Goal: Task Accomplishment & Management: Use online tool/utility

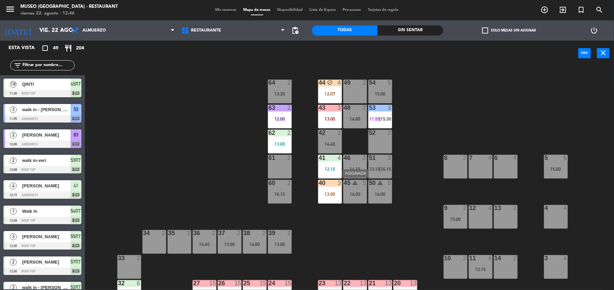
click at [360, 197] on div "45 warning 5 14:00" at bounding box center [355, 192] width 24 height 24
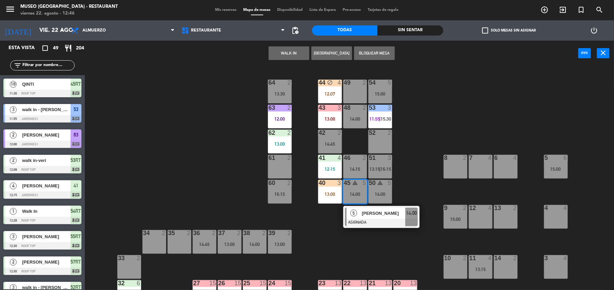
click at [372, 210] on span "[PERSON_NAME]" at bounding box center [383, 213] width 43 height 7
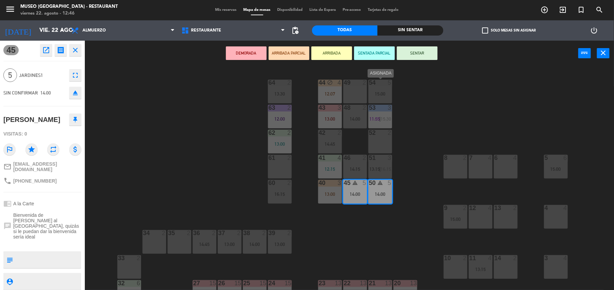
click at [385, 80] on div at bounding box center [379, 83] width 11 height 6
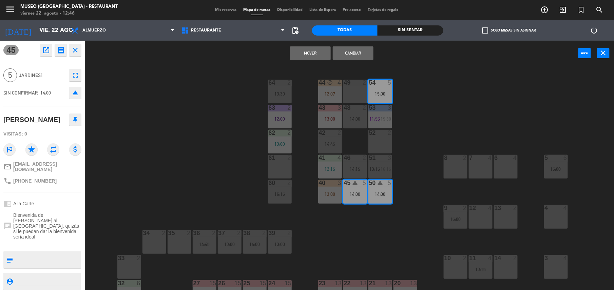
click at [321, 52] on button "Mover" at bounding box center [310, 53] width 41 height 14
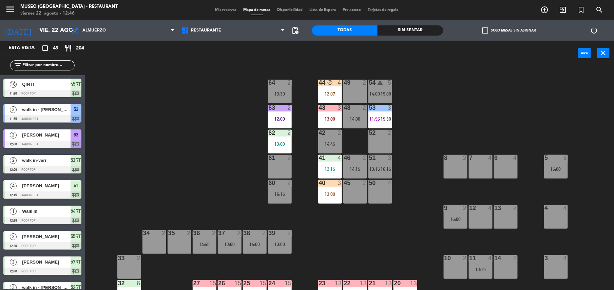
scroll to position [1, 0]
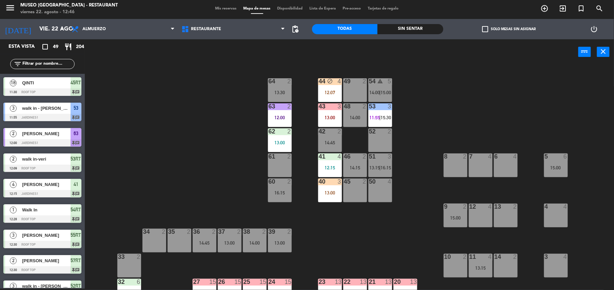
click at [332, 201] on div "40 3 13:00" at bounding box center [330, 191] width 24 height 24
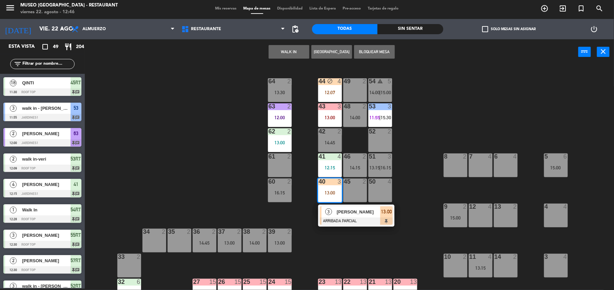
click at [347, 216] on div "[PERSON_NAME]" at bounding box center [358, 212] width 44 height 11
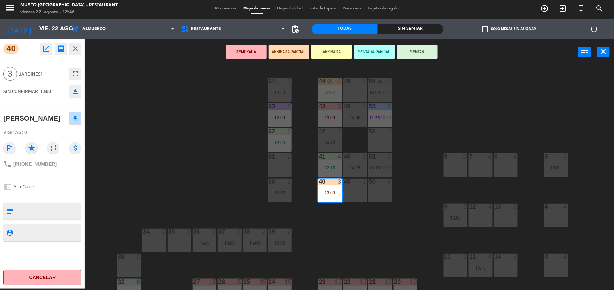
click at [380, 195] on div "50 4" at bounding box center [380, 191] width 24 height 24
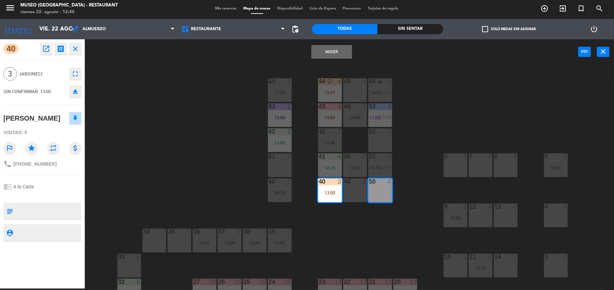
click at [341, 54] on button "Mover" at bounding box center [331, 52] width 41 height 14
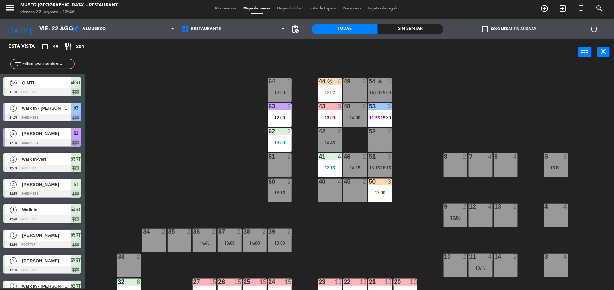
scroll to position [388, 0]
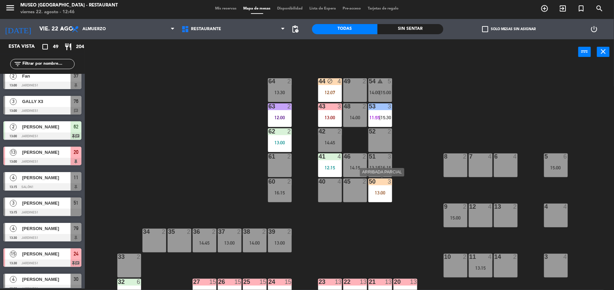
click at [384, 190] on div "13:00" at bounding box center [380, 192] width 24 height 5
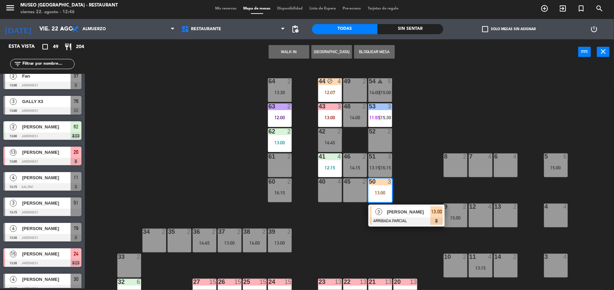
click at [395, 212] on span "[PERSON_NAME]" at bounding box center [408, 212] width 43 height 7
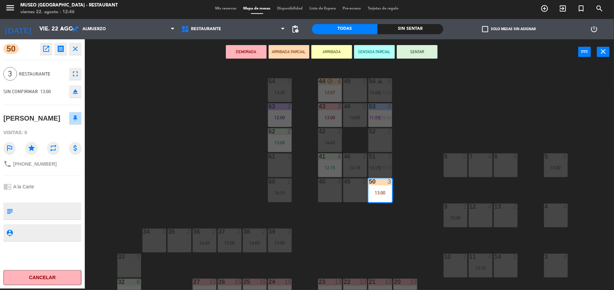
click at [68, 208] on textarea at bounding box center [48, 211] width 65 height 14
click at [63, 208] on textarea at bounding box center [48, 211] width 65 height 14
click at [57, 199] on div "50 open_in_new receipt 1:00 PM [DATE] 3 personas [PERSON_NAME] PICK Mesa 50 EXP…" at bounding box center [42, 164] width 85 height 250
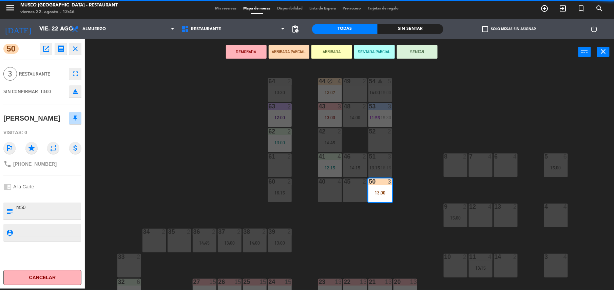
click at [57, 199] on div "50 open_in_new receipt 1:00 PM [DATE] 3 personas [PERSON_NAME] PICK Mesa 50 EXP…" at bounding box center [42, 164] width 85 height 250
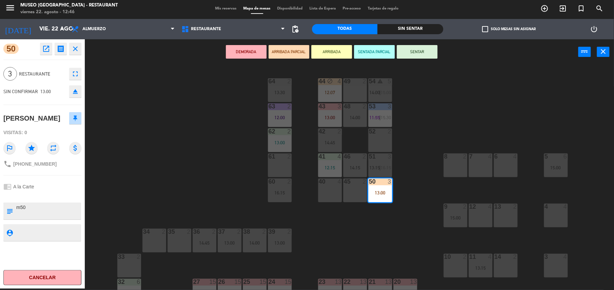
click at [57, 199] on div "50 open_in_new receipt 1:00 PM [DATE] 3 personas [PERSON_NAME] PICK Mesa 50 EXP…" at bounding box center [42, 164] width 85 height 250
click at [78, 208] on textarea at bounding box center [48, 211] width 65 height 14
type textarea "m50 cumpleaños"
click at [56, 194] on div at bounding box center [42, 195] width 78 height 5
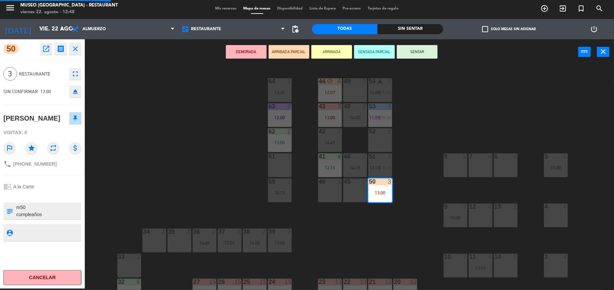
click at [56, 194] on div at bounding box center [42, 195] width 78 height 5
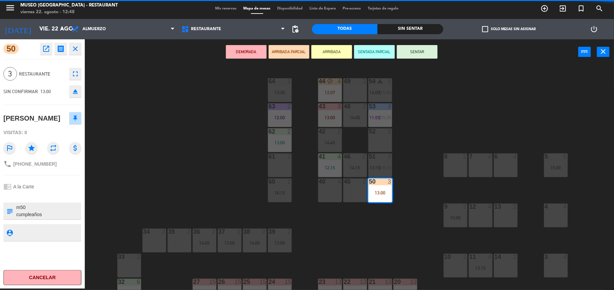
click at [56, 194] on div at bounding box center [42, 195] width 78 height 5
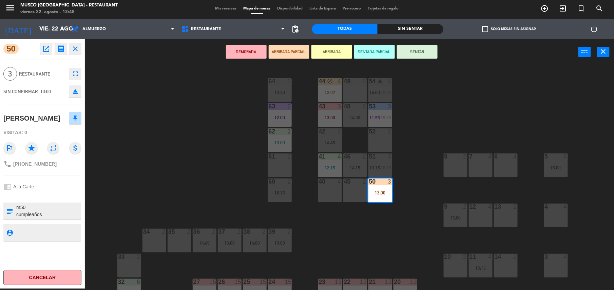
click at [56, 194] on div at bounding box center [42, 195] width 78 height 5
click at [416, 56] on button "SENTAR" at bounding box center [417, 52] width 41 height 14
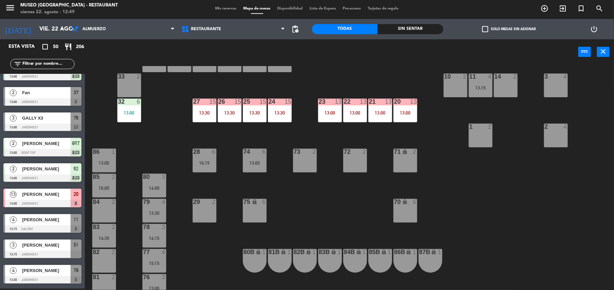
scroll to position [0, 0]
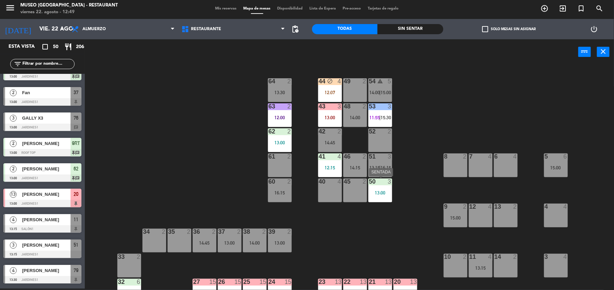
click at [388, 185] on div "3" at bounding box center [390, 182] width 4 height 6
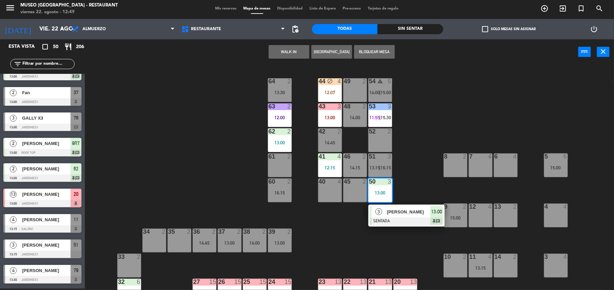
click at [395, 215] on span "[PERSON_NAME]" at bounding box center [408, 212] width 43 height 7
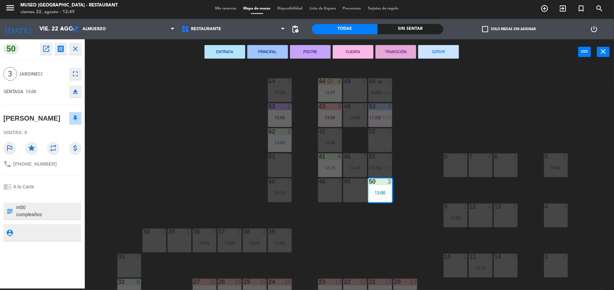
click at [227, 157] on div "44 block 4 12:07 49 2 54 warning 5 14:00 | 15:00 64 2 13:30 48 2 14:00 53 3 11:…" at bounding box center [352, 178] width 523 height 224
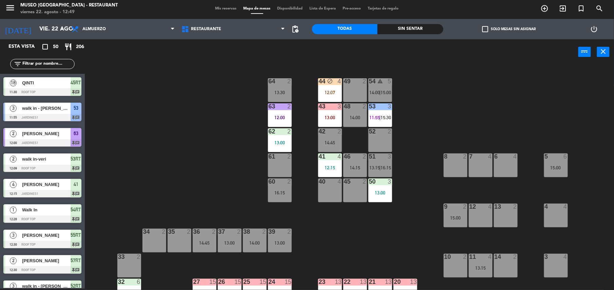
click at [331, 166] on div "12:15" at bounding box center [330, 168] width 24 height 5
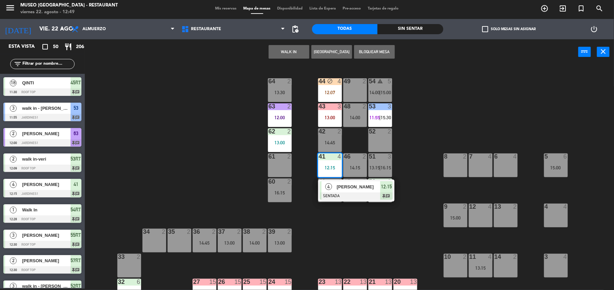
click at [399, 226] on div "44 block 4 12:07 49 2 54 warning 5 14:00 | 15:00 64 2 13:30 48 2 14:00 53 3 11:…" at bounding box center [352, 178] width 523 height 224
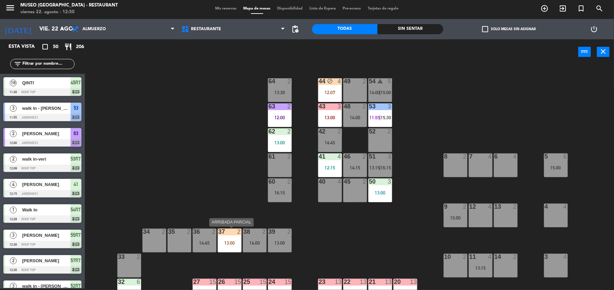
click at [227, 243] on div "13:00" at bounding box center [230, 243] width 24 height 5
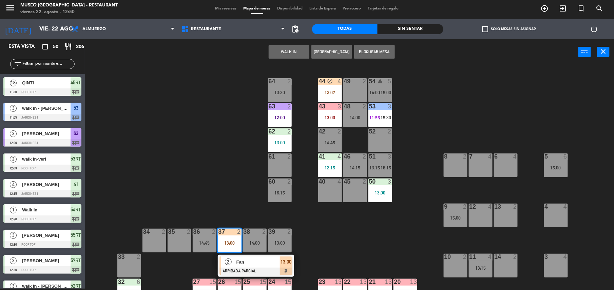
click at [240, 261] on span "Fan" at bounding box center [257, 262] width 43 height 7
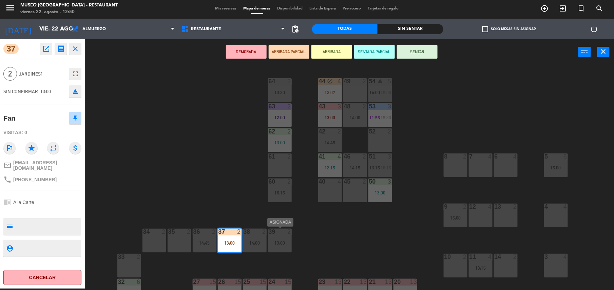
click at [278, 242] on div "13:00" at bounding box center [280, 243] width 24 height 5
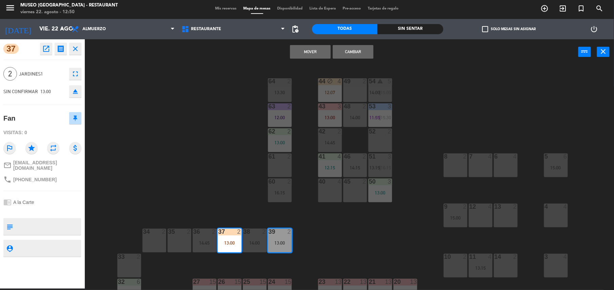
click at [370, 53] on button "Cambiar" at bounding box center [353, 52] width 41 height 14
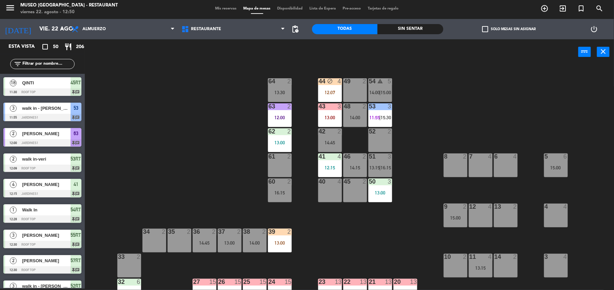
scroll to position [423, 0]
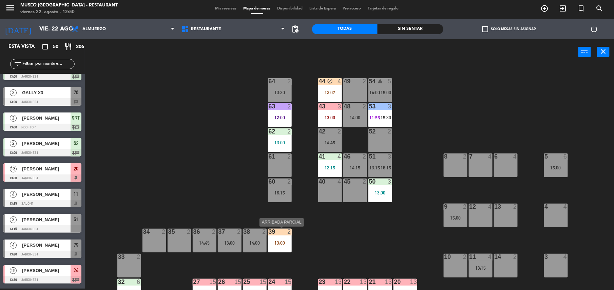
click at [287, 235] on div "39 2" at bounding box center [280, 232] width 24 height 7
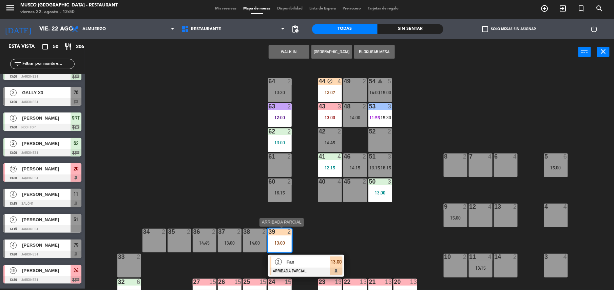
click at [297, 256] on div "2 Fan ARRIBADA PARCIAL 13:00" at bounding box center [306, 266] width 76 height 22
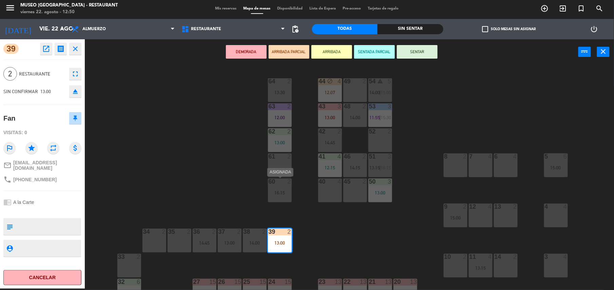
click at [284, 192] on div "16:15" at bounding box center [280, 193] width 24 height 5
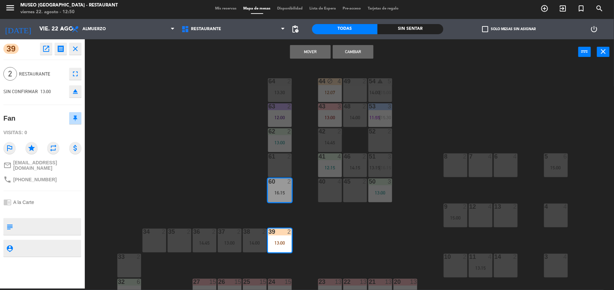
click at [340, 52] on button "Cambiar" at bounding box center [353, 52] width 41 height 14
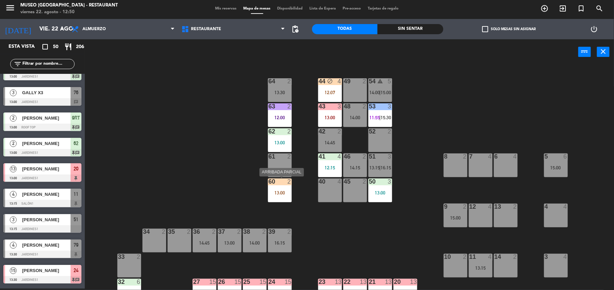
click at [287, 185] on div "60 2 13:00" at bounding box center [280, 191] width 24 height 24
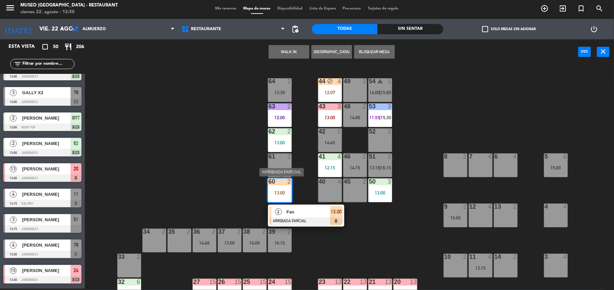
click at [296, 209] on span "Fan" at bounding box center [308, 212] width 43 height 7
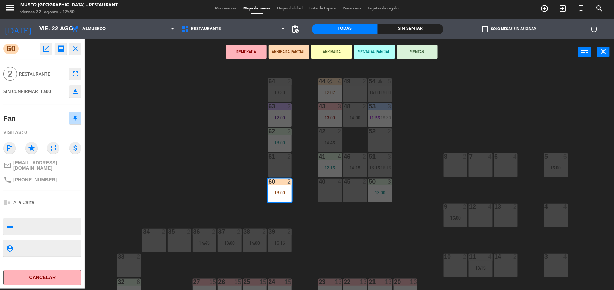
click at [56, 224] on textarea at bounding box center [48, 227] width 65 height 14
type textarea "m64"
click at [55, 204] on div "chrome_reader_mode A la Carte" at bounding box center [42, 202] width 78 height 13
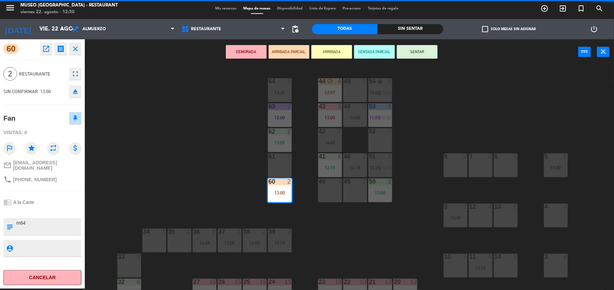
click at [55, 204] on div "chrome_reader_mode A la Carte" at bounding box center [42, 202] width 78 height 13
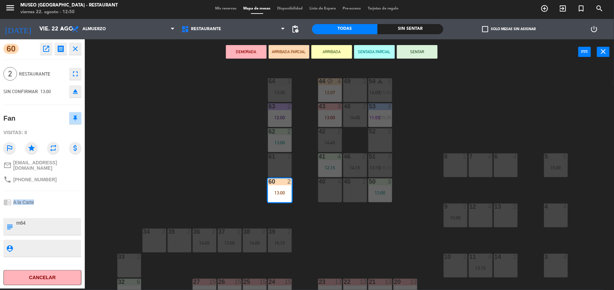
click at [55, 204] on div "chrome_reader_mode A la Carte" at bounding box center [42, 202] width 78 height 13
click at [284, 90] on div "13:30" at bounding box center [280, 92] width 24 height 5
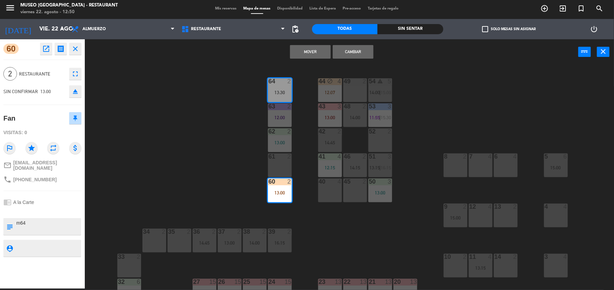
click at [345, 56] on button "Cambiar" at bounding box center [353, 52] width 41 height 14
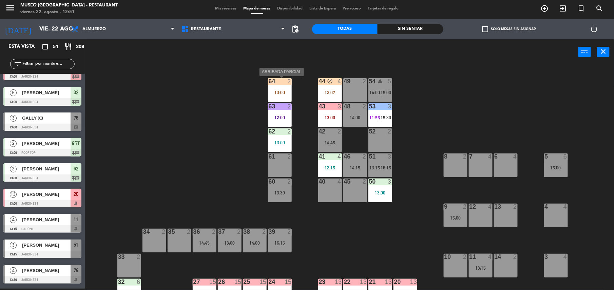
click at [281, 93] on div "13:00" at bounding box center [280, 92] width 24 height 5
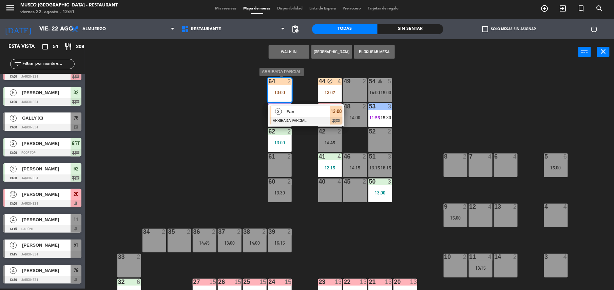
click at [288, 106] on div "Fan" at bounding box center [308, 111] width 44 height 11
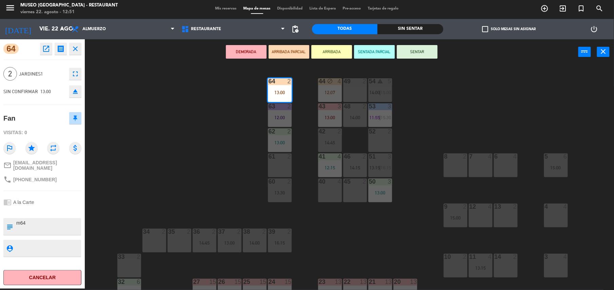
click at [61, 196] on div "chrome_reader_mode A la Carte" at bounding box center [42, 202] width 78 height 13
click at [411, 54] on button "SENTAR" at bounding box center [417, 52] width 41 height 14
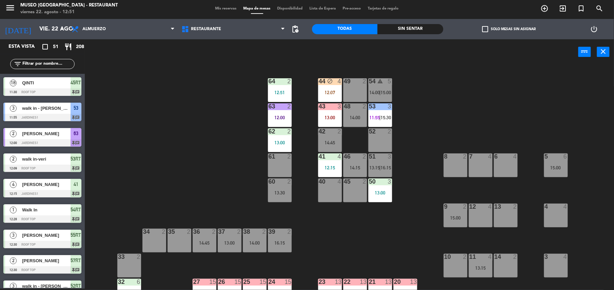
scroll to position [431, 0]
